Goal: Information Seeking & Learning: Learn about a topic

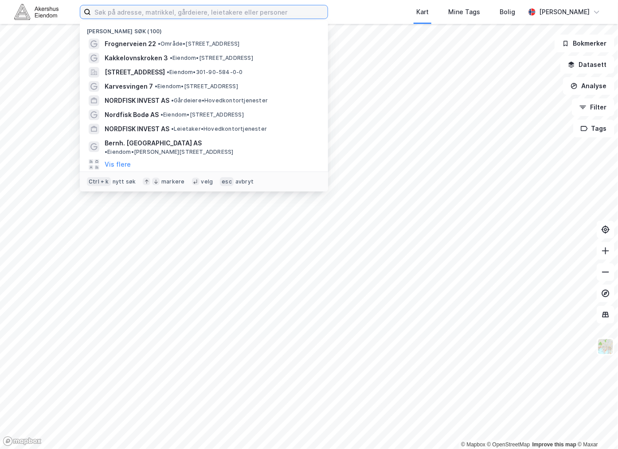
click at [167, 10] on input at bounding box center [209, 11] width 237 height 13
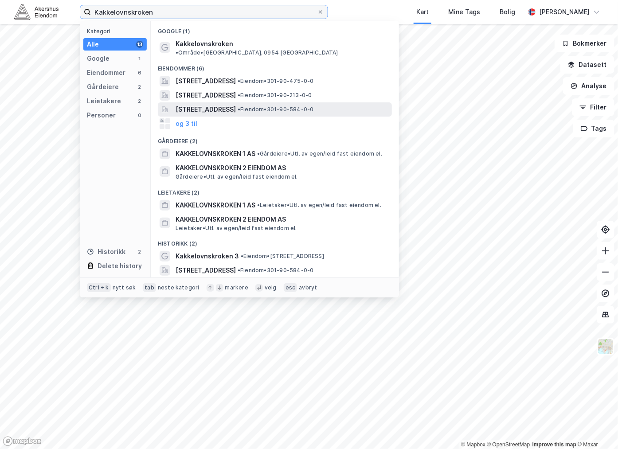
type input "Kakkelovnskroken"
click at [225, 104] on span "[STREET_ADDRESS]" at bounding box center [206, 109] width 60 height 11
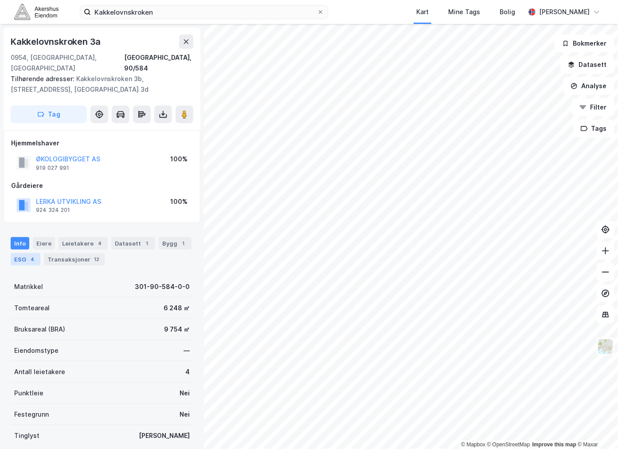
click at [32, 255] on div "4" at bounding box center [32, 259] width 9 height 9
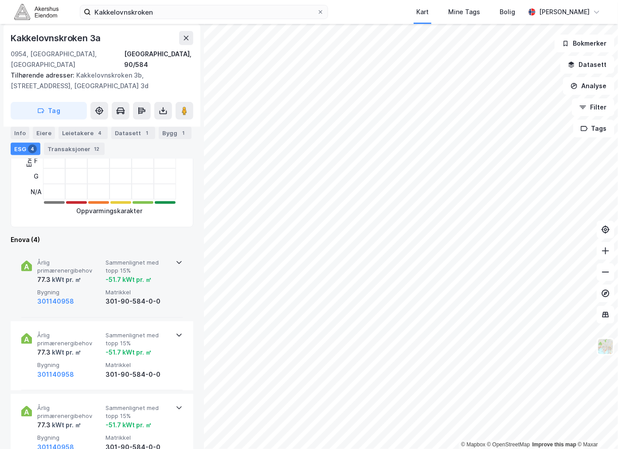
scroll to position [246, 0]
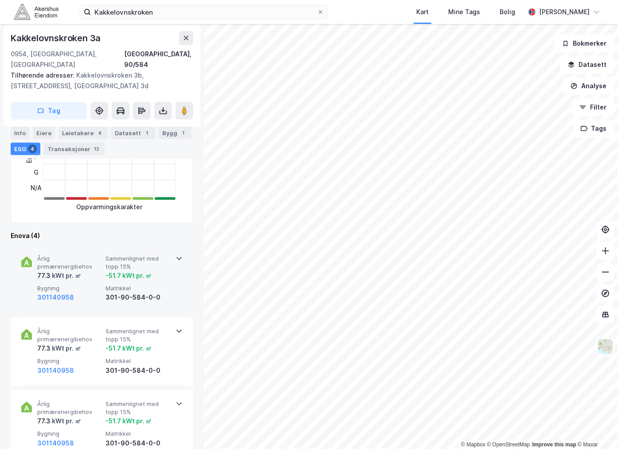
click at [176, 255] on icon at bounding box center [179, 258] width 7 height 7
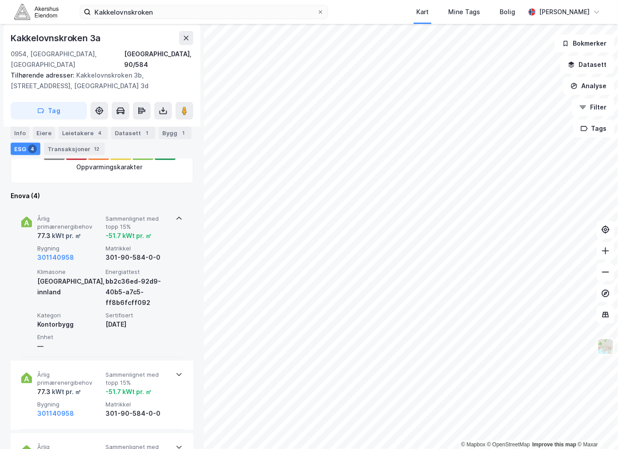
scroll to position [344, 0]
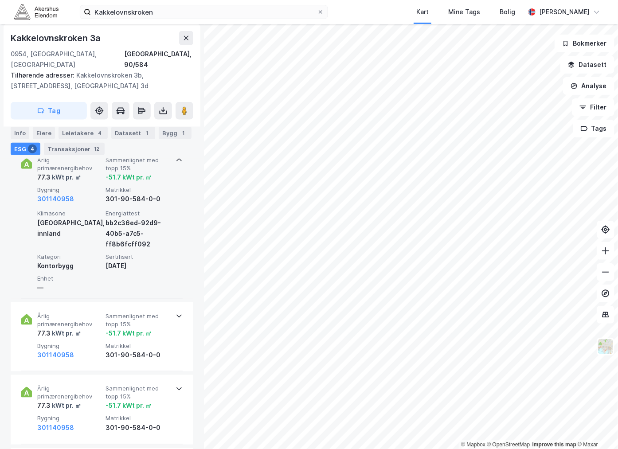
click at [71, 275] on span "Enhet" at bounding box center [69, 279] width 65 height 8
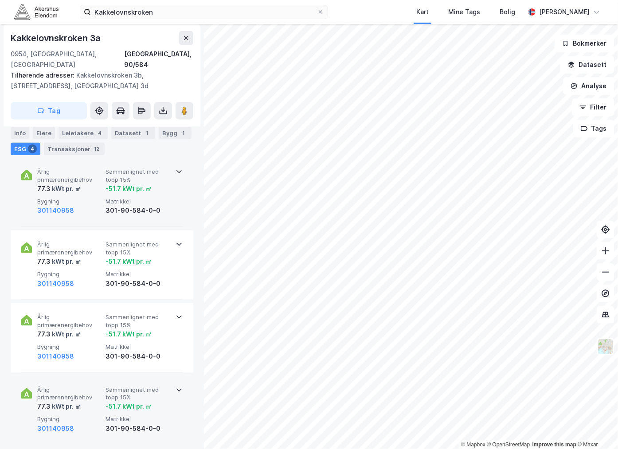
scroll to position [295, 0]
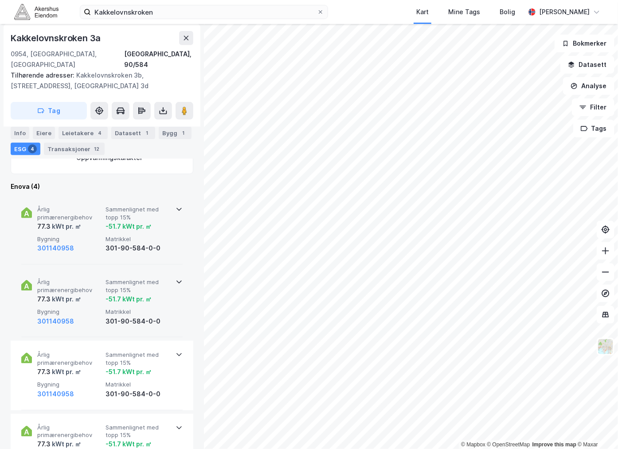
click at [144, 281] on span "Sammenlignet med topp 15%" at bounding box center [138, 286] width 65 height 16
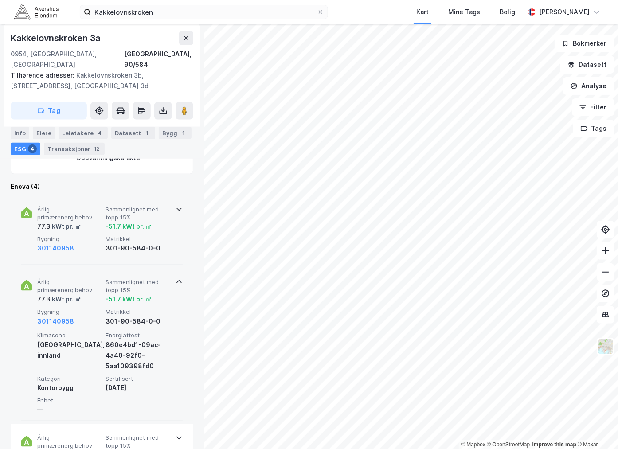
scroll to position [394, 0]
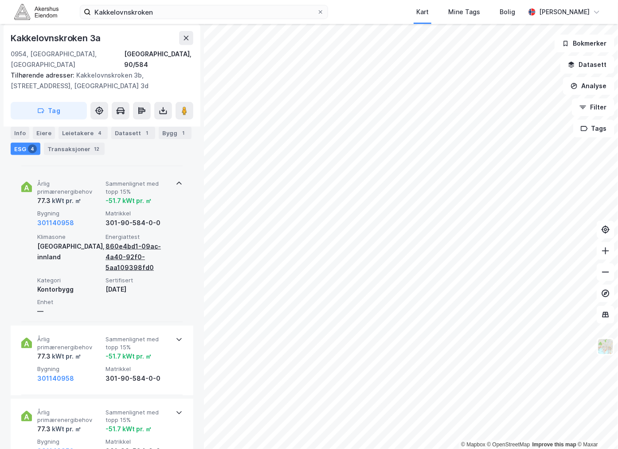
click at [121, 242] on div "860e4bd1-09ac-4a40-92f0-5aa109398fd0" at bounding box center [138, 257] width 65 height 32
